Goal: Transaction & Acquisition: Book appointment/travel/reservation

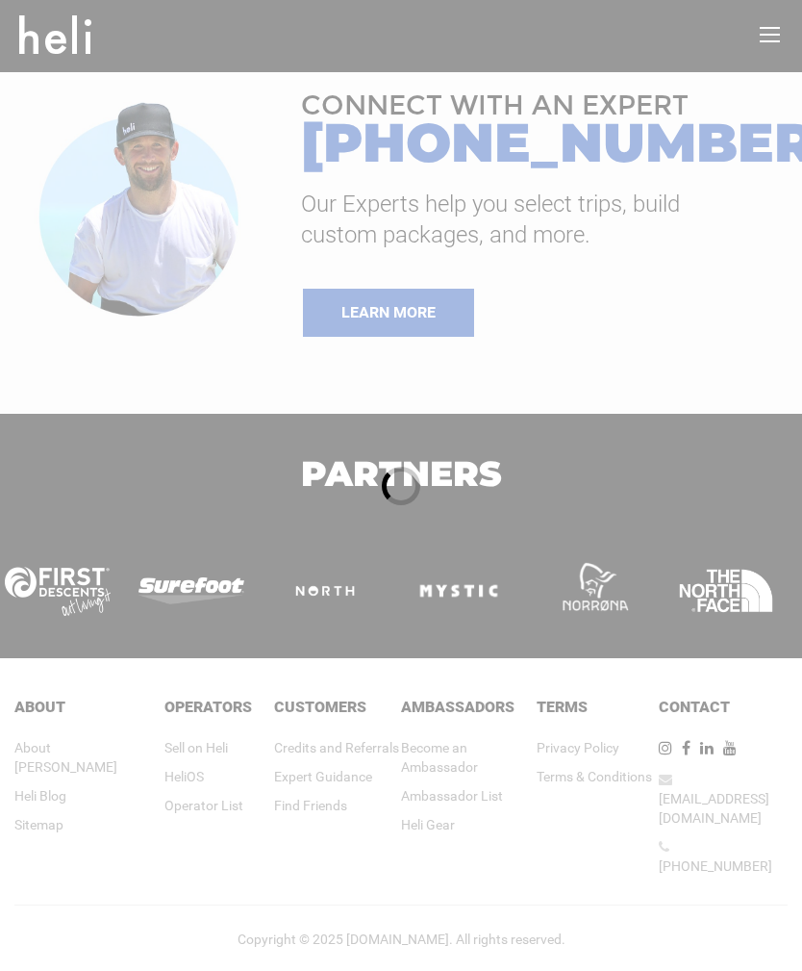
type input "Heli Skiing"
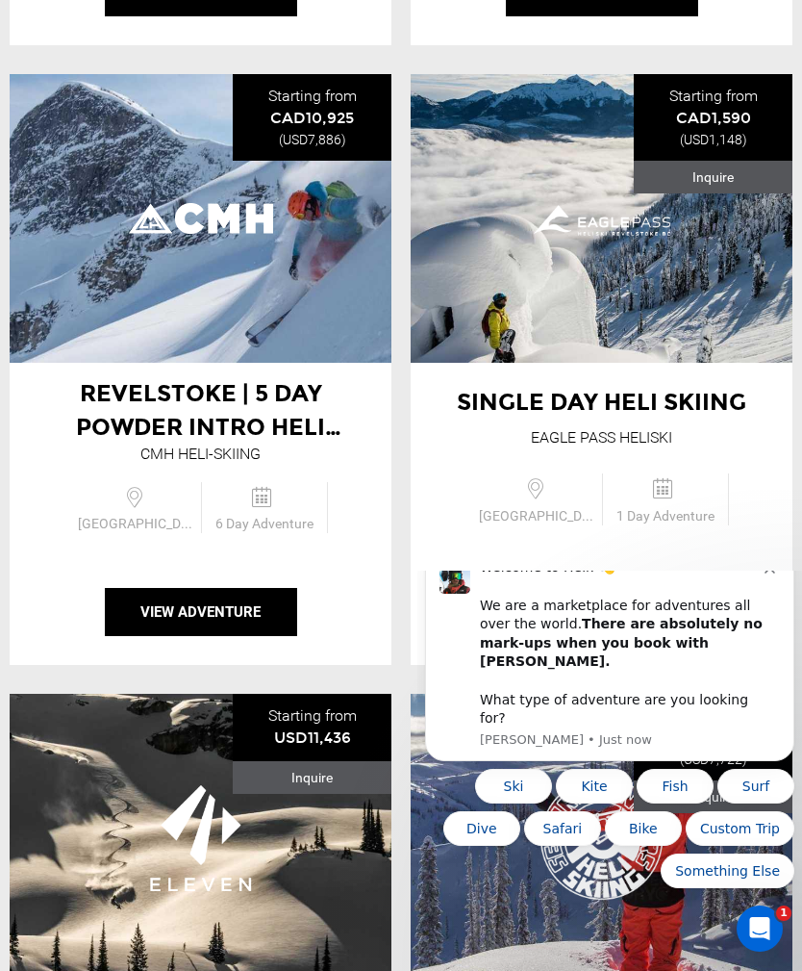
click at [642, 611] on button "View Adventure" at bounding box center [602, 612] width 192 height 48
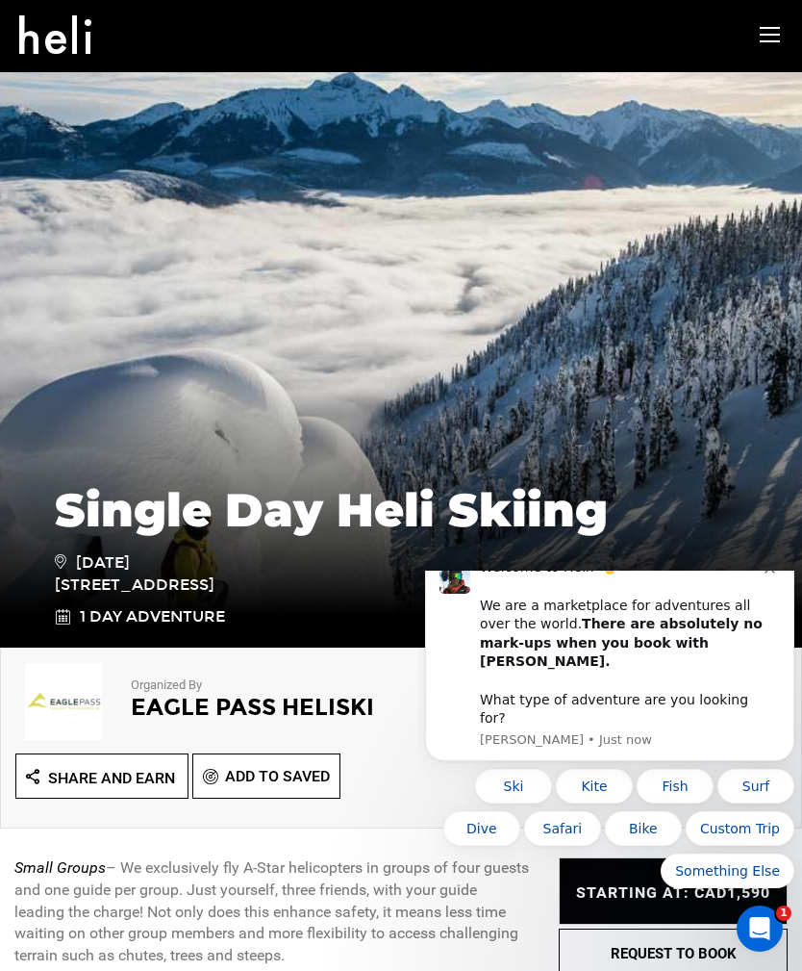
click at [772, 573] on icon "Dismiss notification" at bounding box center [770, 568] width 11 height 11
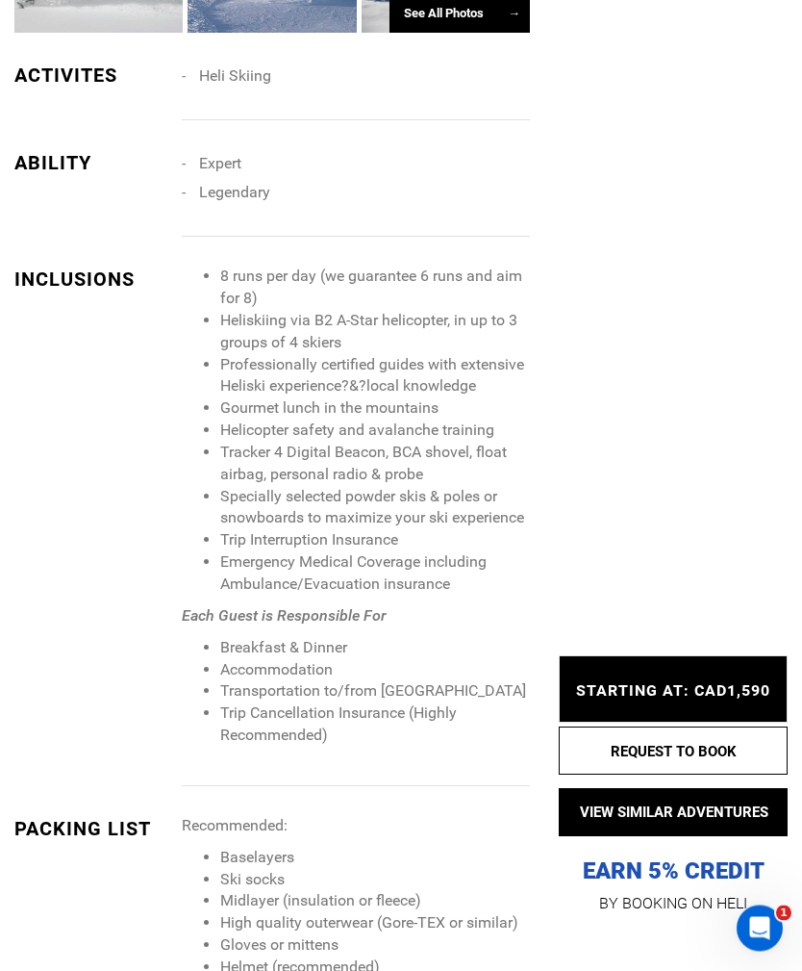
scroll to position [2262, 0]
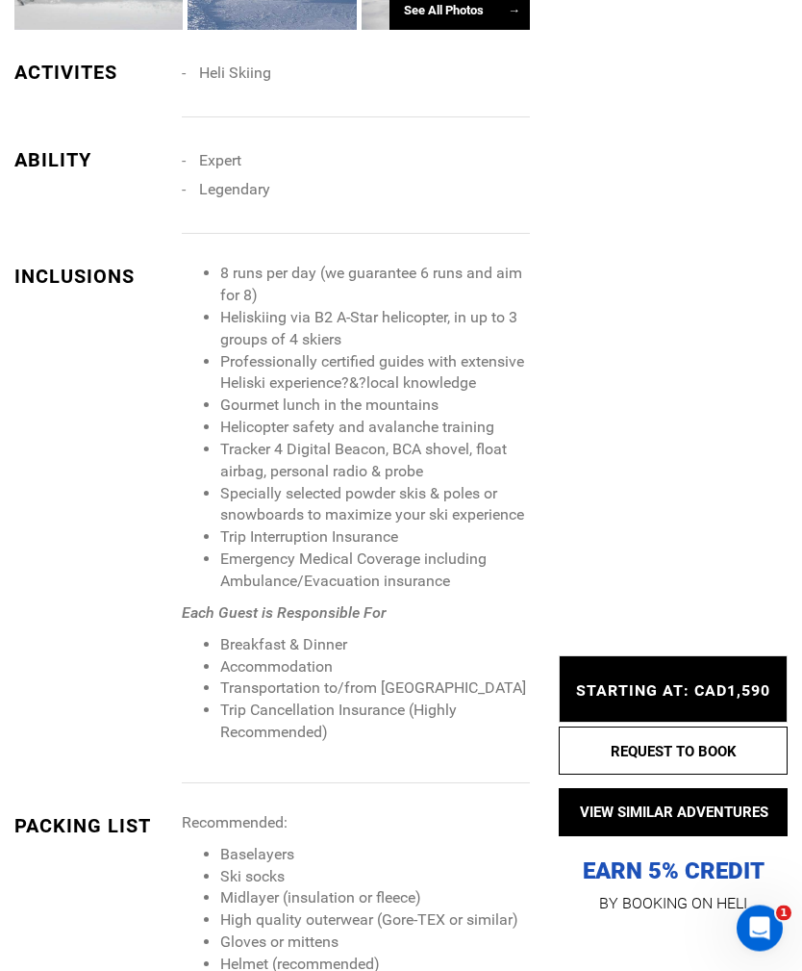
click at [687, 775] on button "REQUEST TO BOOK" at bounding box center [673, 751] width 229 height 48
